Goal: Task Accomplishment & Management: Manage account settings

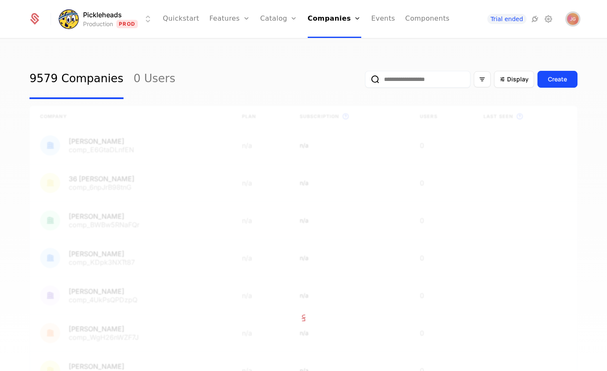
click at [576, 20] on img "Open user button" at bounding box center [573, 19] width 12 height 12
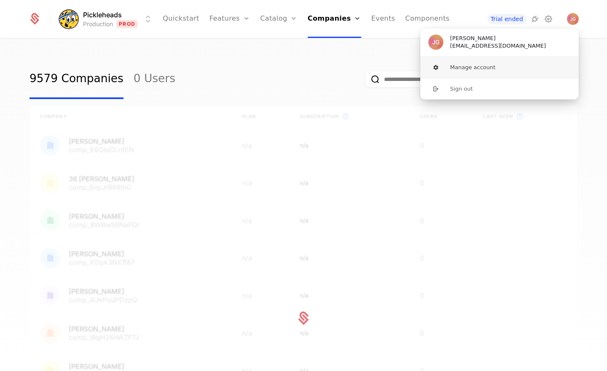
click at [512, 67] on button "Manage account" at bounding box center [499, 67] width 159 height 21
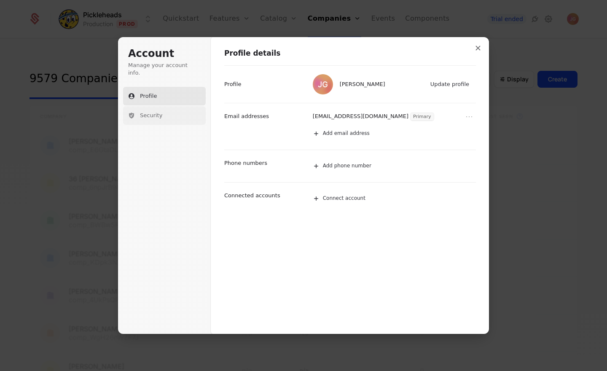
click at [149, 112] on span "Security" at bounding box center [151, 116] width 22 height 8
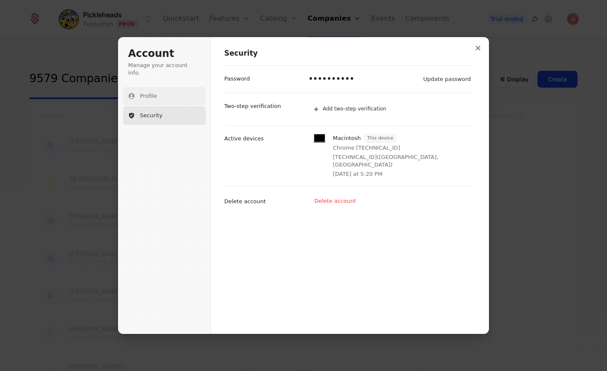
click at [150, 92] on span "Profile" at bounding box center [148, 96] width 17 height 8
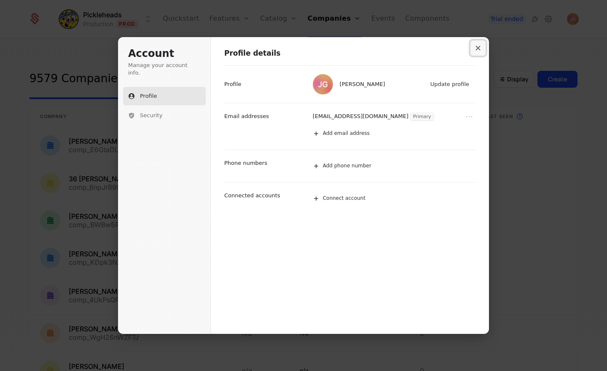
click at [476, 48] on icon "Close modal" at bounding box center [477, 48] width 5 height 5
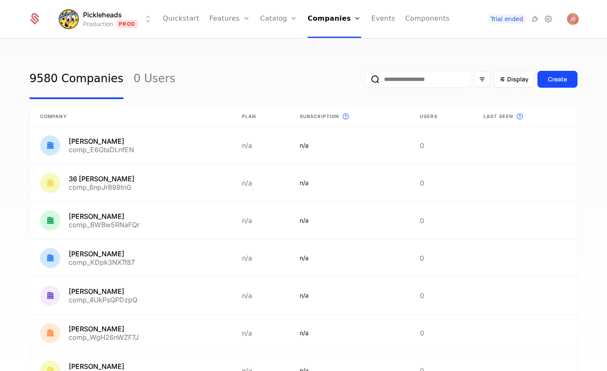
click at [229, 52] on div "9580 Companies 0 Users Display Create Company Plan Subscription This is the sub…" at bounding box center [303, 207] width 607 height 337
click at [267, 69] on div "9580 Companies 0 Users Display Create" at bounding box center [304, 79] width 548 height 40
click at [546, 20] on icon at bounding box center [548, 19] width 10 height 10
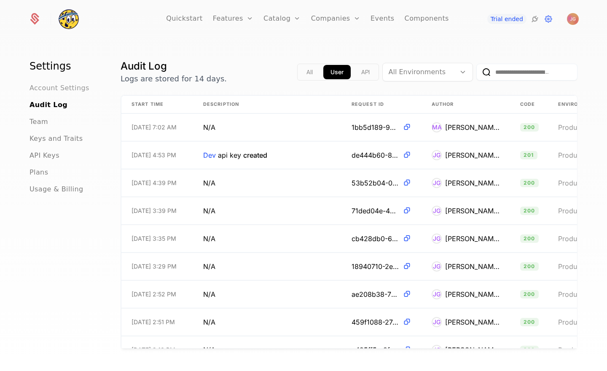
click at [49, 89] on span "Account Settings" at bounding box center [60, 88] width 60 height 10
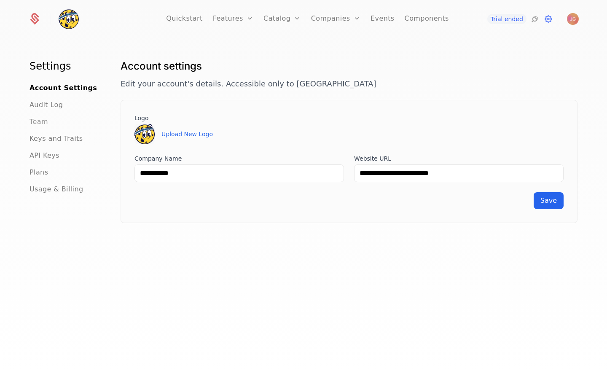
click at [43, 120] on span "Team" at bounding box center [39, 122] width 19 height 10
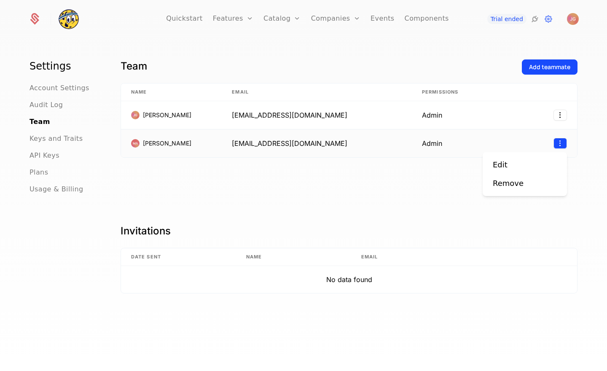
click at [559, 143] on html "Quickstart Features Features Flags Catalog Plans Add Ons Configuration Companie…" at bounding box center [303, 185] width 607 height 371
click at [389, 186] on html "Quickstart Features Features Flags Catalog Plans Add Ons Configuration Companie…" at bounding box center [303, 185] width 607 height 371
click at [536, 20] on icon at bounding box center [535, 19] width 10 height 10
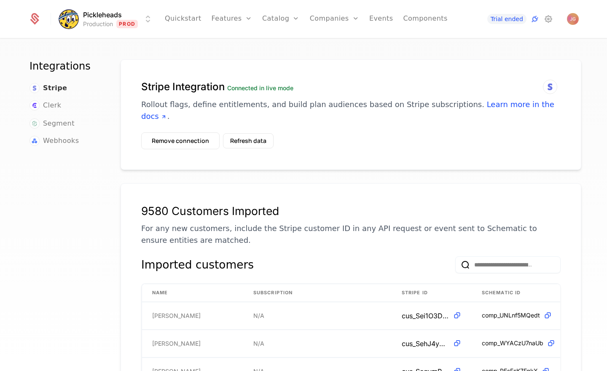
click at [49, 87] on span "Stripe" at bounding box center [55, 88] width 24 height 10
drag, startPoint x: 299, startPoint y: 157, endPoint x: 252, endPoint y: 153, distance: 46.5
click at [298, 157] on div "Stripe Integration Connected in live mode Rollout flags, define entitlements, a…" at bounding box center [351, 114] width 461 height 110
click at [191, 133] on button "Remove connection" at bounding box center [180, 140] width 78 height 17
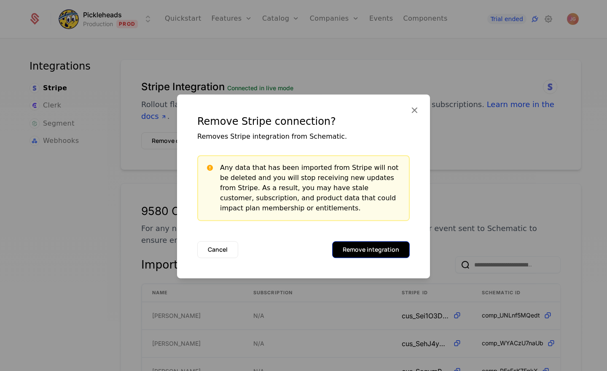
click at [374, 246] on button "Remove integration" at bounding box center [371, 249] width 78 height 17
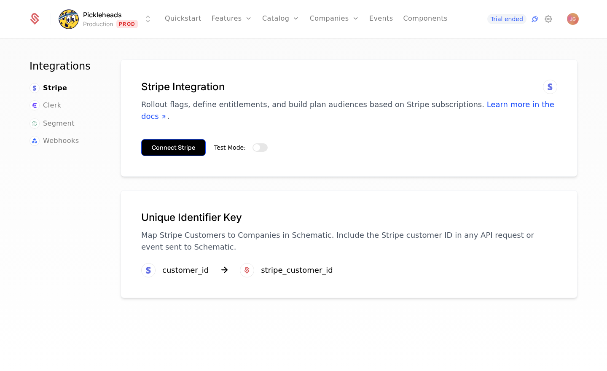
click at [190, 142] on button "Connect Stripe" at bounding box center [173, 147] width 64 height 17
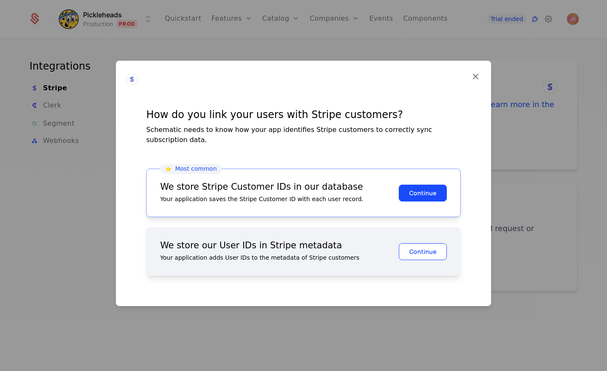
click at [415, 250] on button "Continue" at bounding box center [423, 251] width 48 height 17
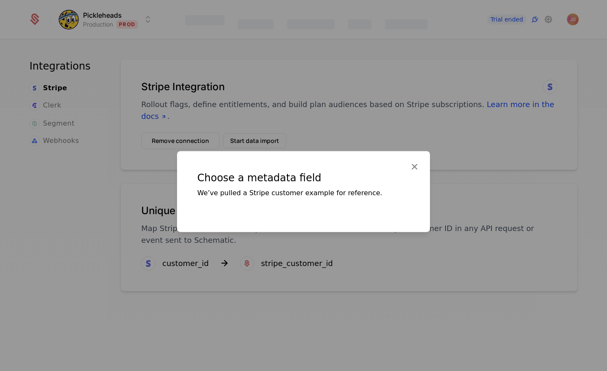
click at [316, 205] on div "Choose a metadata field We’ve pulled a Stripe customer example for reference." at bounding box center [303, 191] width 253 height 81
drag, startPoint x: 317, startPoint y: 227, endPoint x: 306, endPoint y: 209, distance: 20.6
click at [317, 227] on div "Choose a metadata field We’ve pulled a Stripe customer example for reference." at bounding box center [303, 191] width 253 height 81
click at [289, 190] on div "We’ve pulled a Stripe customer example for reference." at bounding box center [303, 193] width 212 height 10
click at [291, 211] on div "Choose a metadata field We’ve pulled a Stripe customer example for reference." at bounding box center [303, 191] width 253 height 81
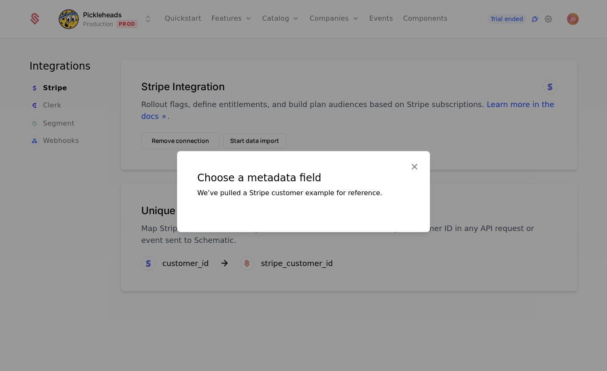
click at [308, 191] on div "We’ve pulled a Stripe customer example for reference." at bounding box center [303, 193] width 212 height 10
drag, startPoint x: 341, startPoint y: 229, endPoint x: 377, endPoint y: 188, distance: 54.7
click at [341, 229] on div "Choose a metadata field We’ve pulled a Stripe customer example for reference." at bounding box center [303, 191] width 253 height 81
click at [413, 165] on icon at bounding box center [414, 166] width 11 height 11
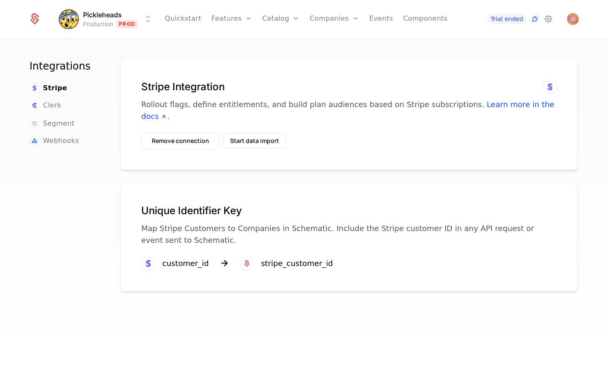
click at [316, 306] on div "Stripe Integration Rollout flags, define entitlements, and build plan audiences…" at bounding box center [349, 217] width 457 height 316
click at [586, 156] on div "Integrations Stripe Clerk Segment Webhooks Stripe Integration Rollout flags, de…" at bounding box center [303, 207] width 607 height 337
drag, startPoint x: 103, startPoint y: 178, endPoint x: 95, endPoint y: 180, distance: 8.6
click at [103, 178] on div "Integrations Stripe Clerk Segment Webhooks Stripe Integration Rollout flags, de…" at bounding box center [304, 217] width 548 height 316
click at [204, 132] on button "Remove connection" at bounding box center [180, 140] width 78 height 17
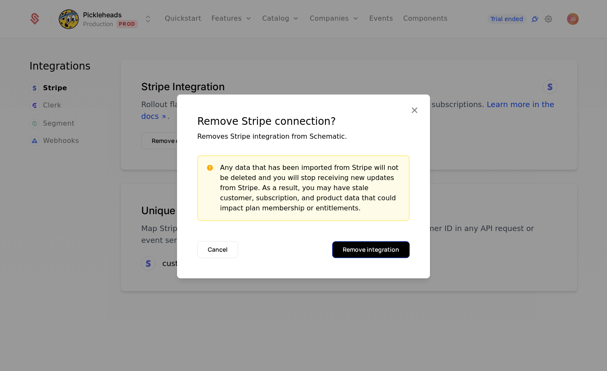
click at [363, 249] on button "Remove integration" at bounding box center [371, 249] width 78 height 17
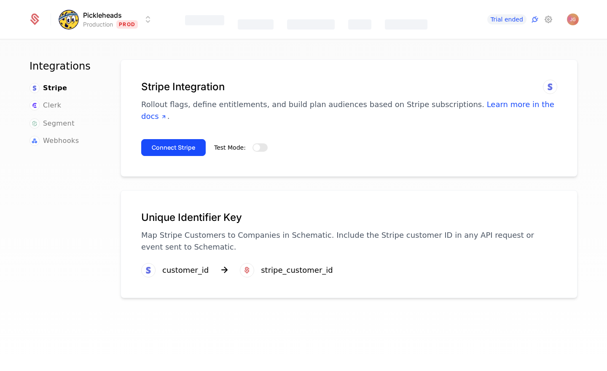
drag, startPoint x: 183, startPoint y: 130, endPoint x: 215, endPoint y: 102, distance: 42.7
click at [183, 139] on button "Connect Stripe" at bounding box center [173, 147] width 64 height 17
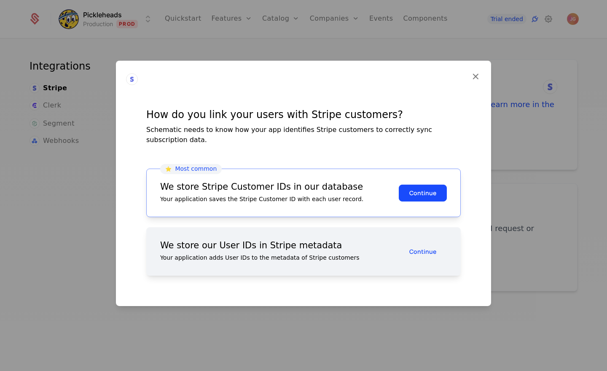
click at [301, 244] on div "We store our User IDs in Stripe metadata" at bounding box center [279, 245] width 239 height 9
click at [416, 246] on button "Continue" at bounding box center [423, 251] width 48 height 17
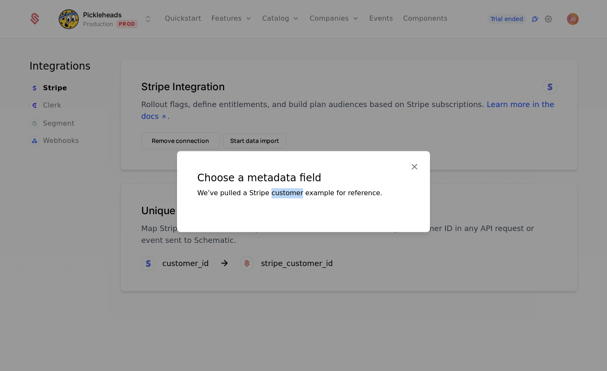
click at [277, 190] on div "We’ve pulled a Stripe customer example for reference." at bounding box center [303, 193] width 212 height 10
click at [415, 166] on icon at bounding box center [414, 166] width 11 height 11
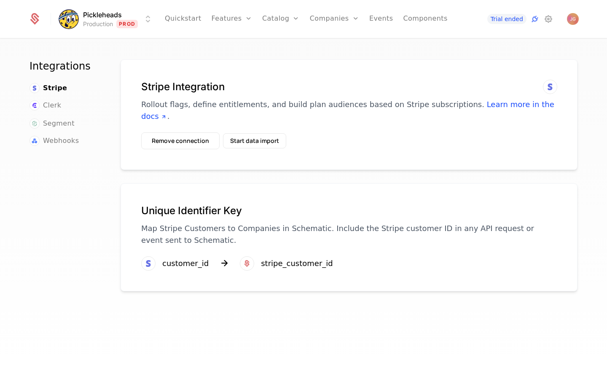
click at [327, 318] on div "Stripe Integration Rollout flags, define entitlements, and build plan audiences…" at bounding box center [349, 217] width 457 height 316
